Goal: Task Accomplishment & Management: Manage account settings

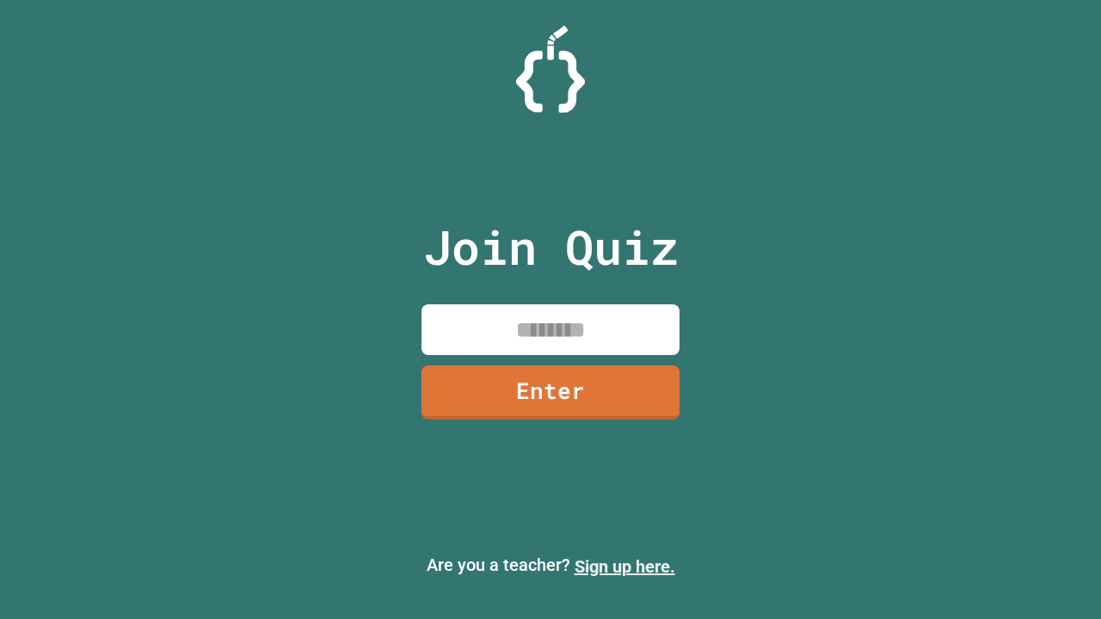
click at [625, 567] on link "Sign up here." at bounding box center [625, 567] width 101 height 21
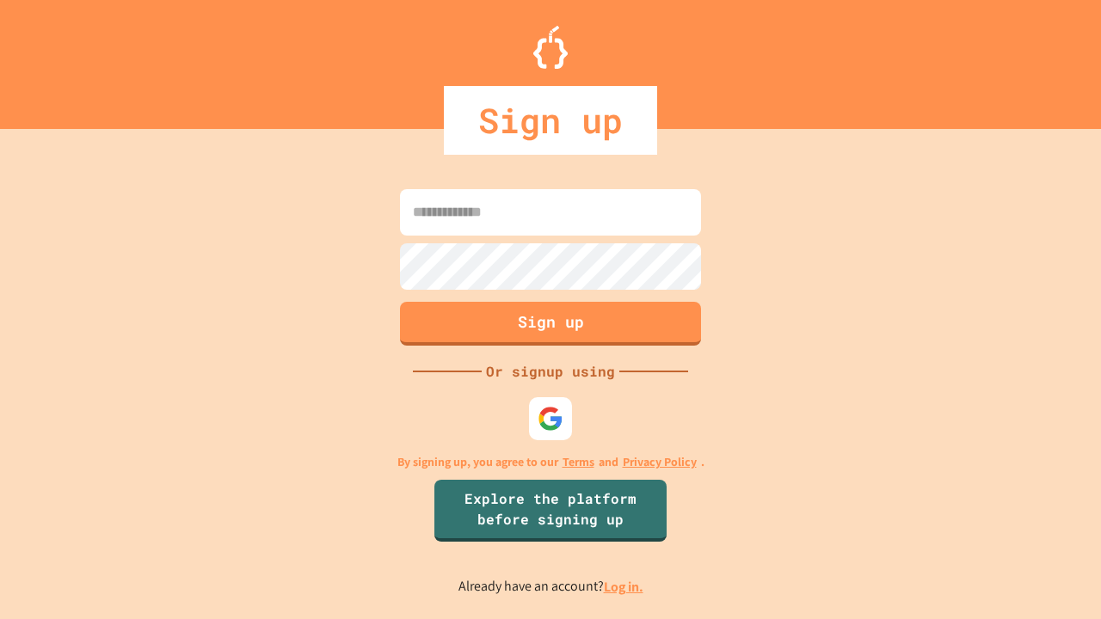
click at [625, 587] on link "Log in." at bounding box center [624, 587] width 40 height 18
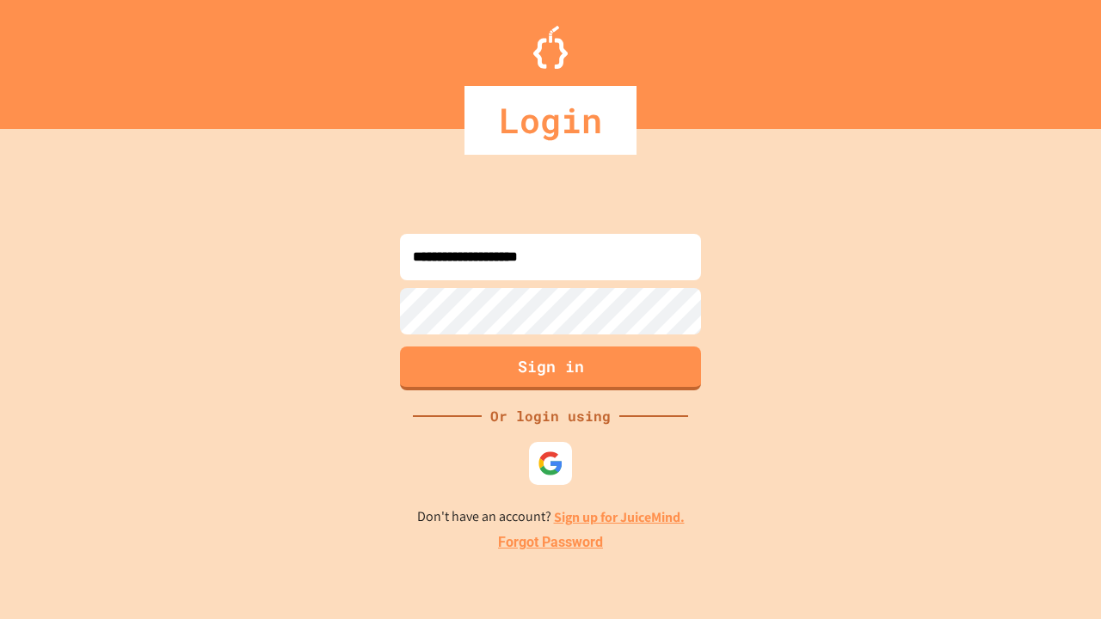
type input "**********"
